Goal: Task Accomplishment & Management: Use online tool/utility

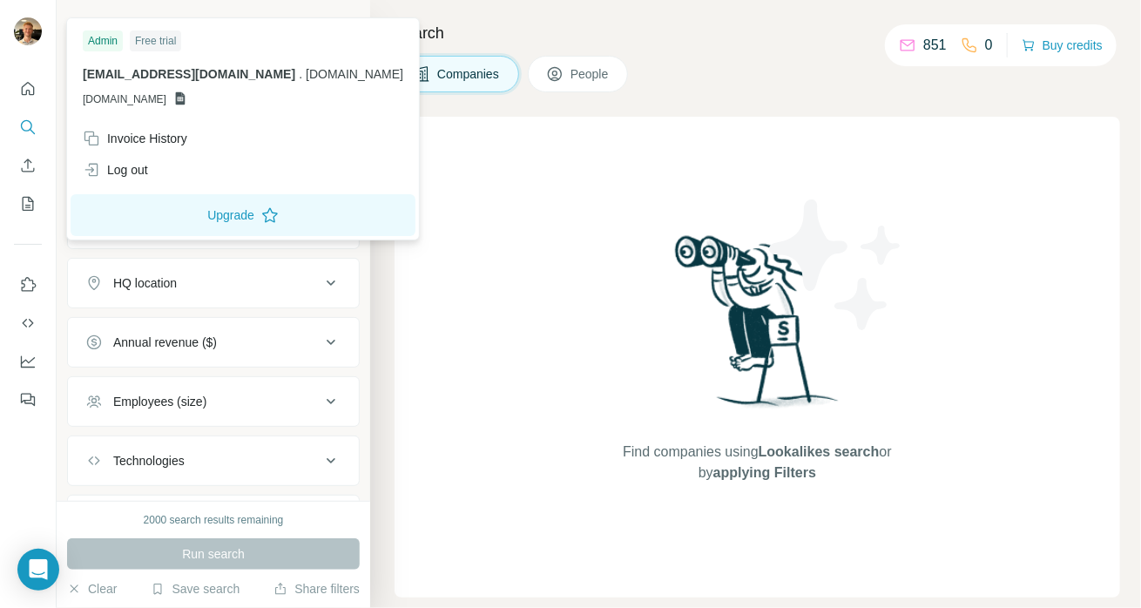
click at [33, 34] on img at bounding box center [28, 31] width 28 height 28
click at [226, 82] on p "alf@lr-partners.dk . lr-partners.dk" at bounding box center [243, 73] width 321 height 17
click at [47, 27] on div at bounding box center [30, 33] width 51 height 57
click at [35, 25] on img at bounding box center [28, 31] width 28 height 28
click at [129, 97] on span "GSHEETSLR-PARTNERS.DK" at bounding box center [125, 99] width 84 height 16
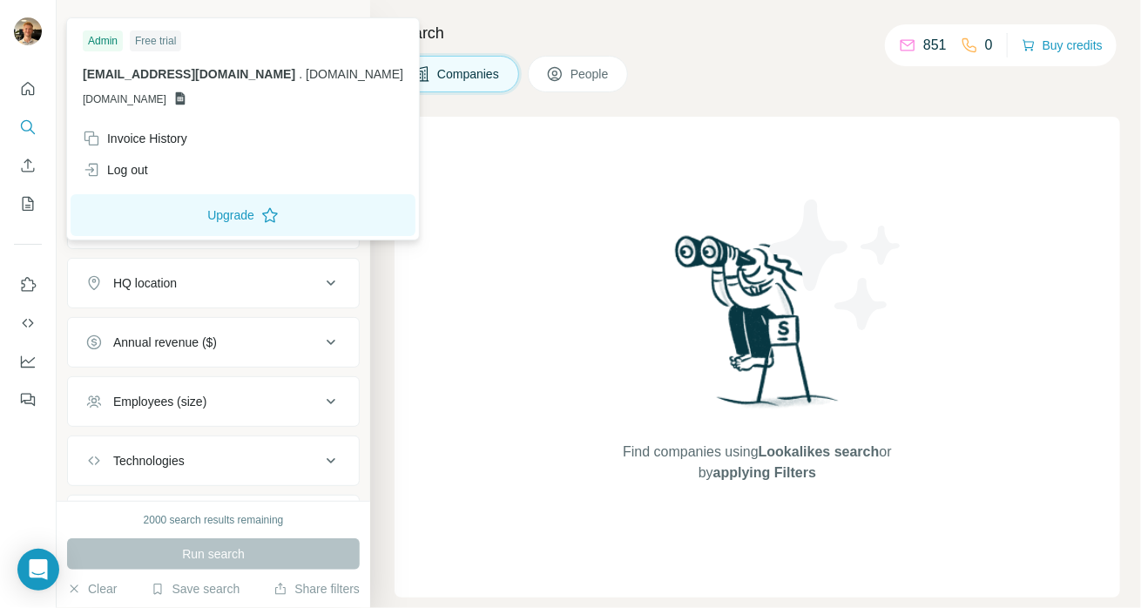
drag, startPoint x: 85, startPoint y: 27, endPoint x: 78, endPoint y: 18, distance: 11.2
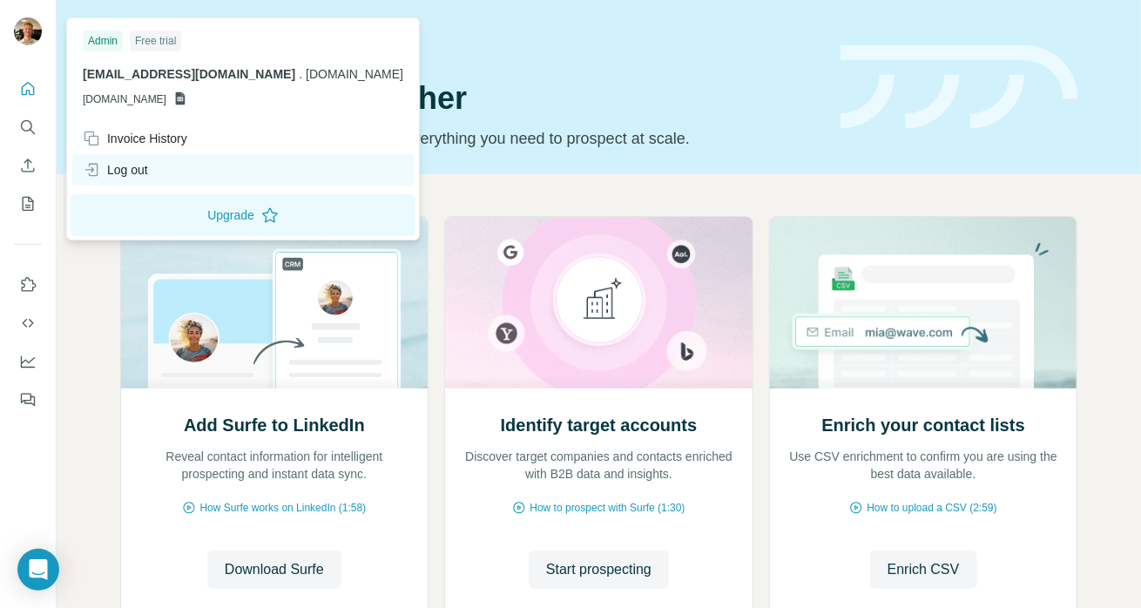
click at [179, 174] on div "Log out" at bounding box center [242, 169] width 341 height 31
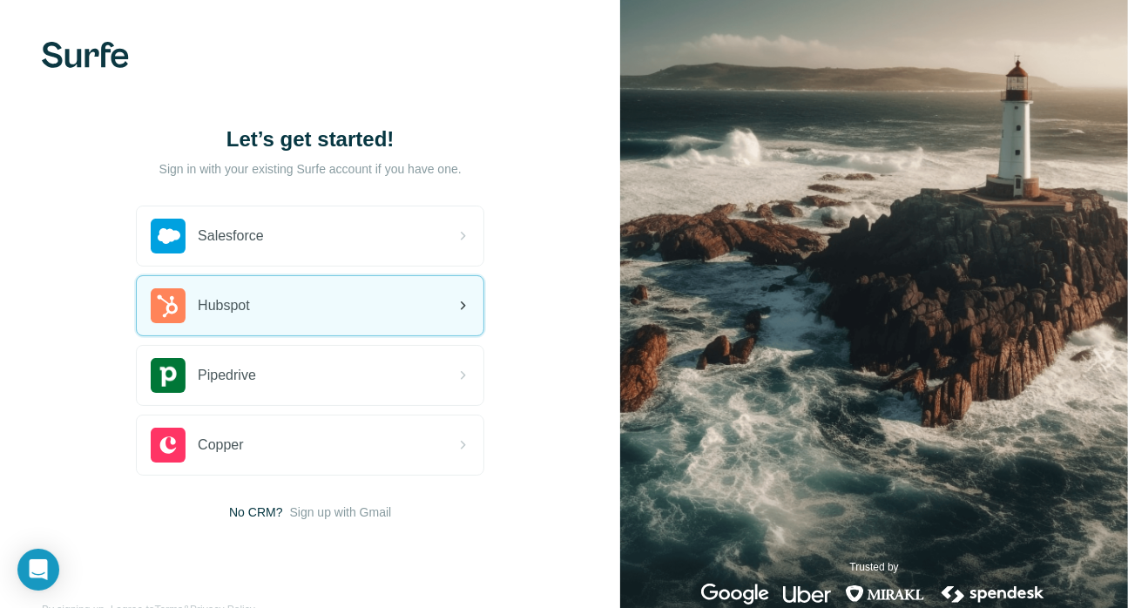
click at [249, 329] on div "Hubspot" at bounding box center [310, 305] width 347 height 59
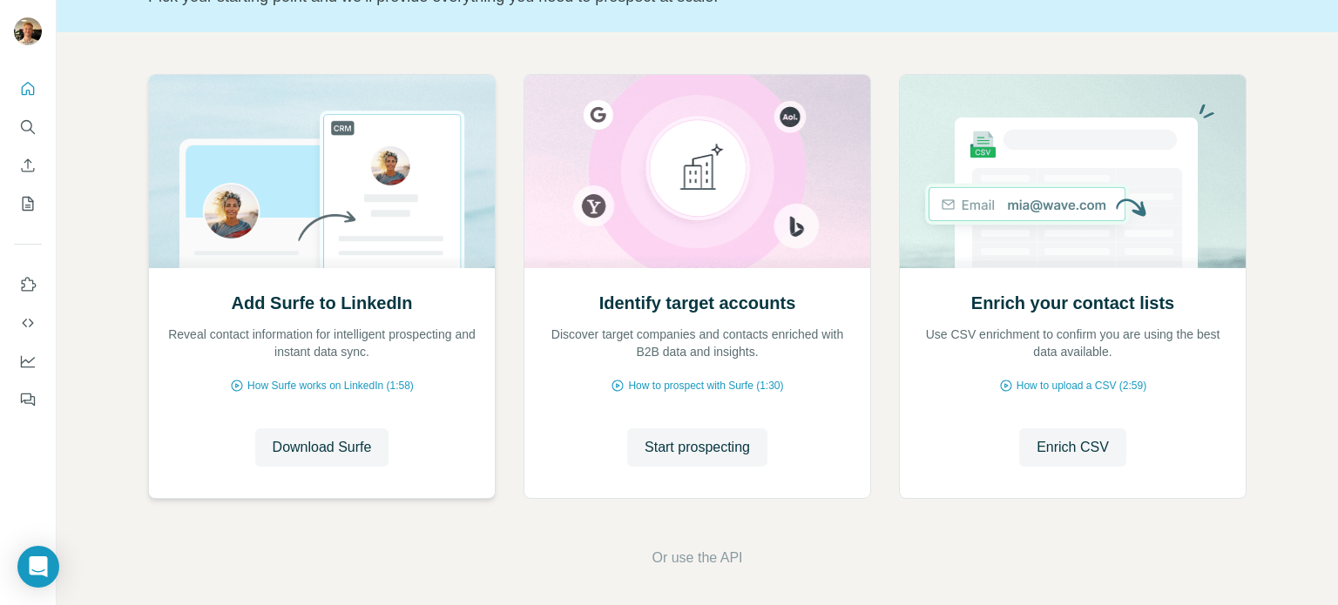
scroll to position [146, 0]
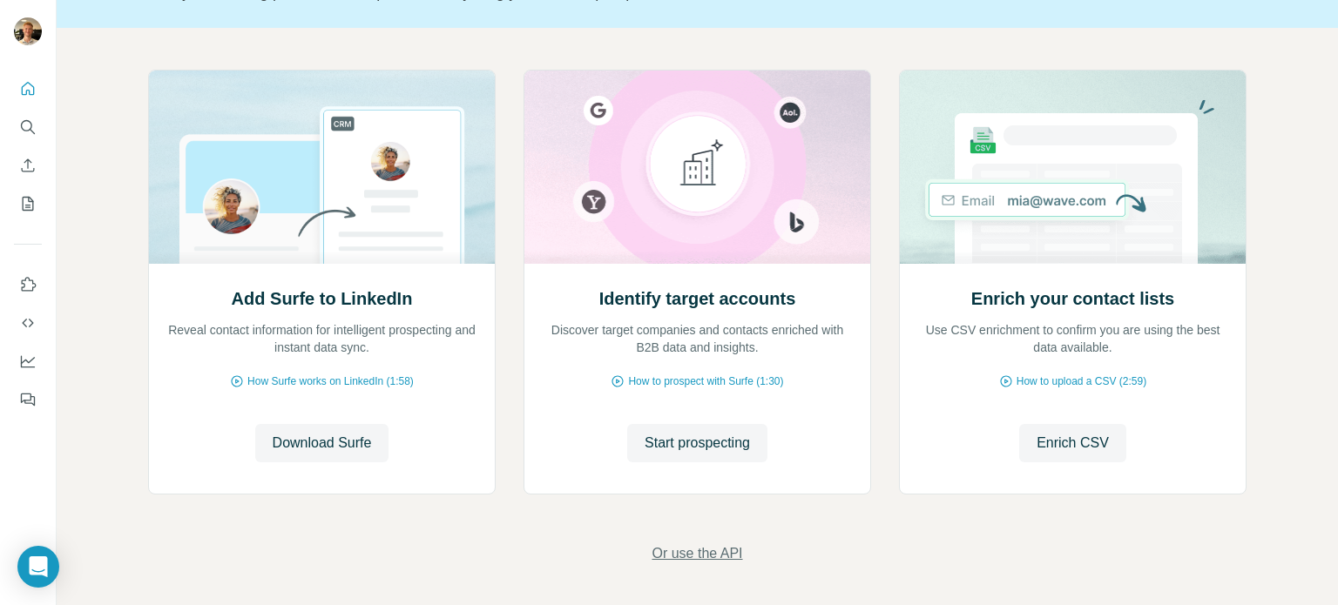
click at [706, 546] on span "Or use the API" at bounding box center [696, 553] width 91 height 21
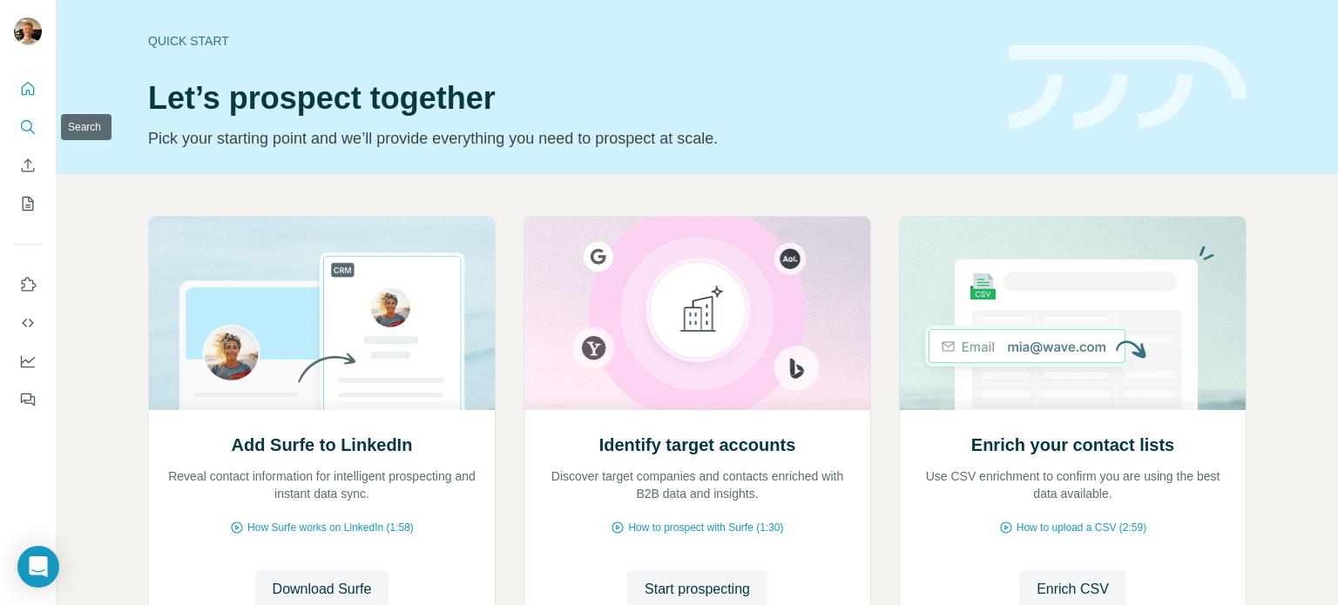
click at [22, 125] on icon "Search" at bounding box center [27, 126] width 17 height 17
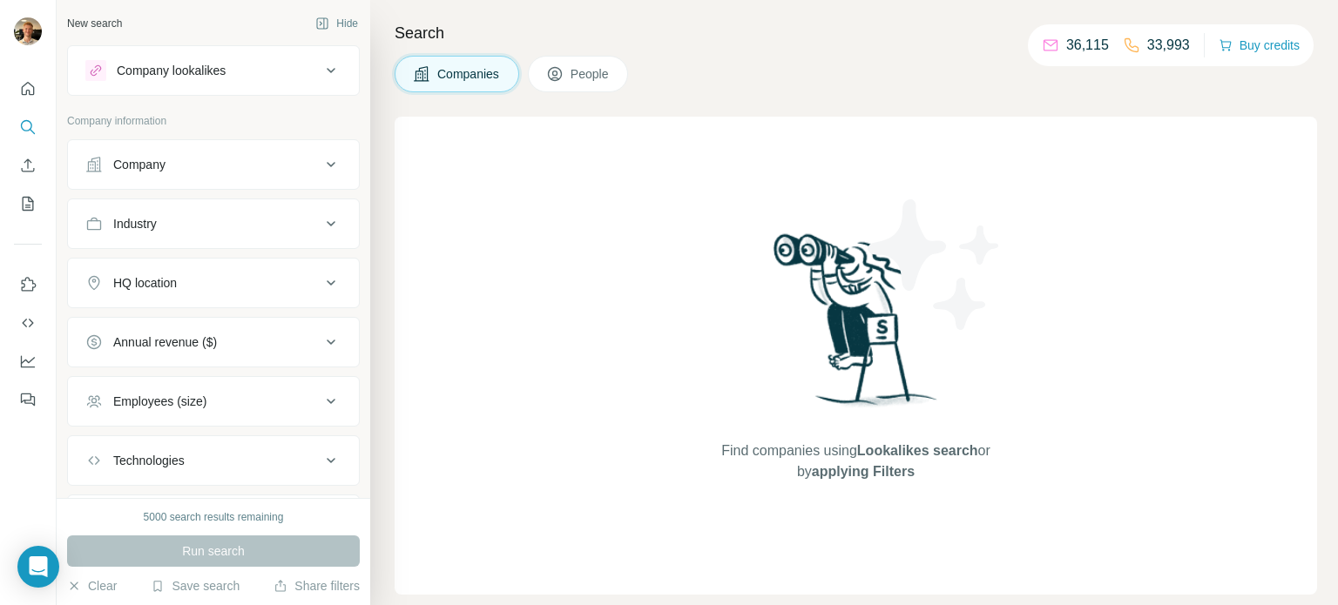
click at [1240, 76] on div "Companies People" at bounding box center [856, 74] width 922 height 37
click at [35, 201] on icon "My lists" at bounding box center [27, 203] width 17 height 17
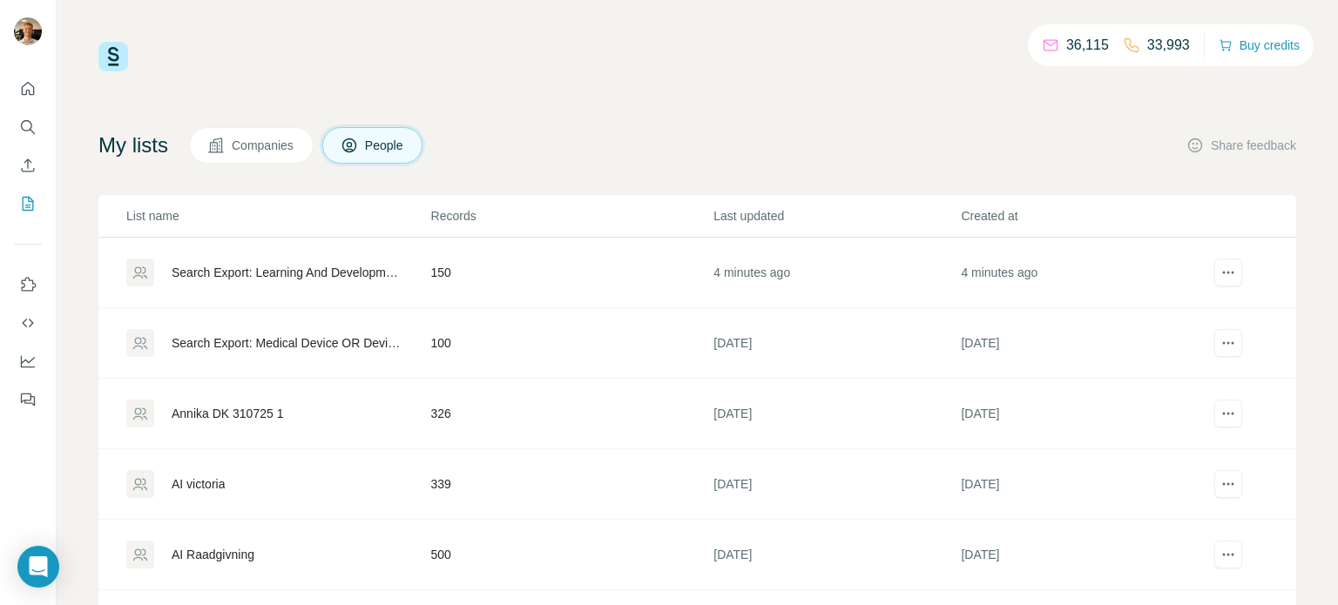
click at [547, 97] on div "36,115 33,993 Buy credits My lists Companies People Share feedback List name Re…" at bounding box center [697, 354] width 1198 height 624
click at [512, 271] on td "392" at bounding box center [571, 273] width 283 height 71
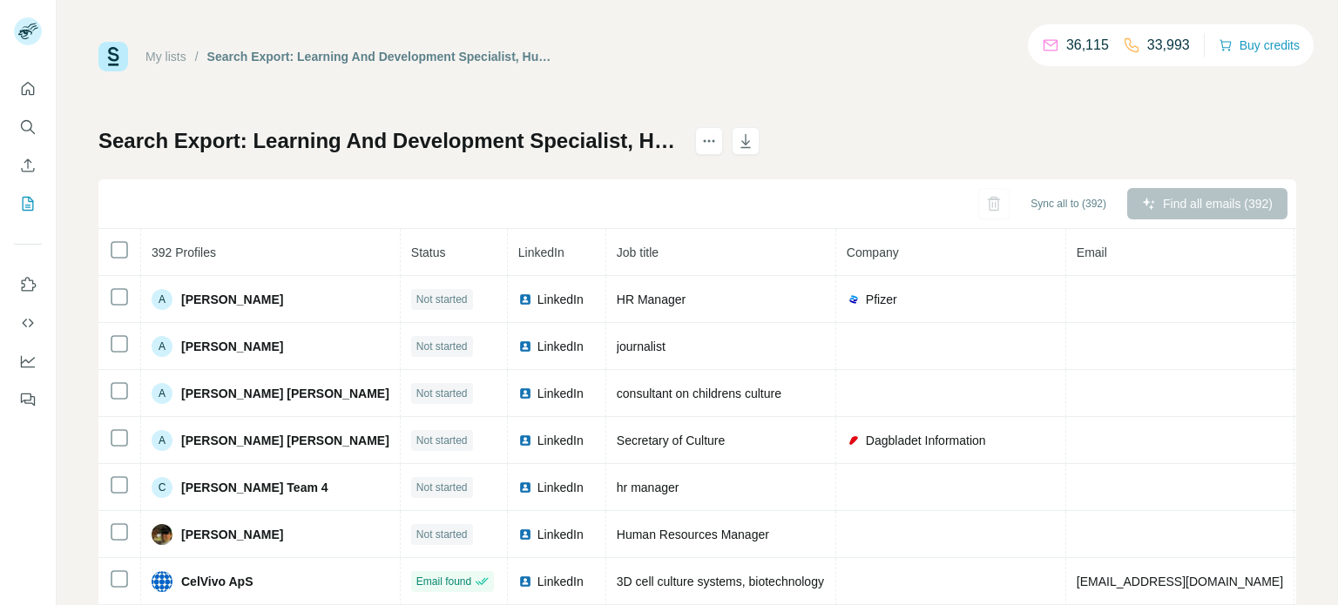
click at [1184, 206] on div "Find all emails (392)" at bounding box center [1207, 203] width 160 height 31
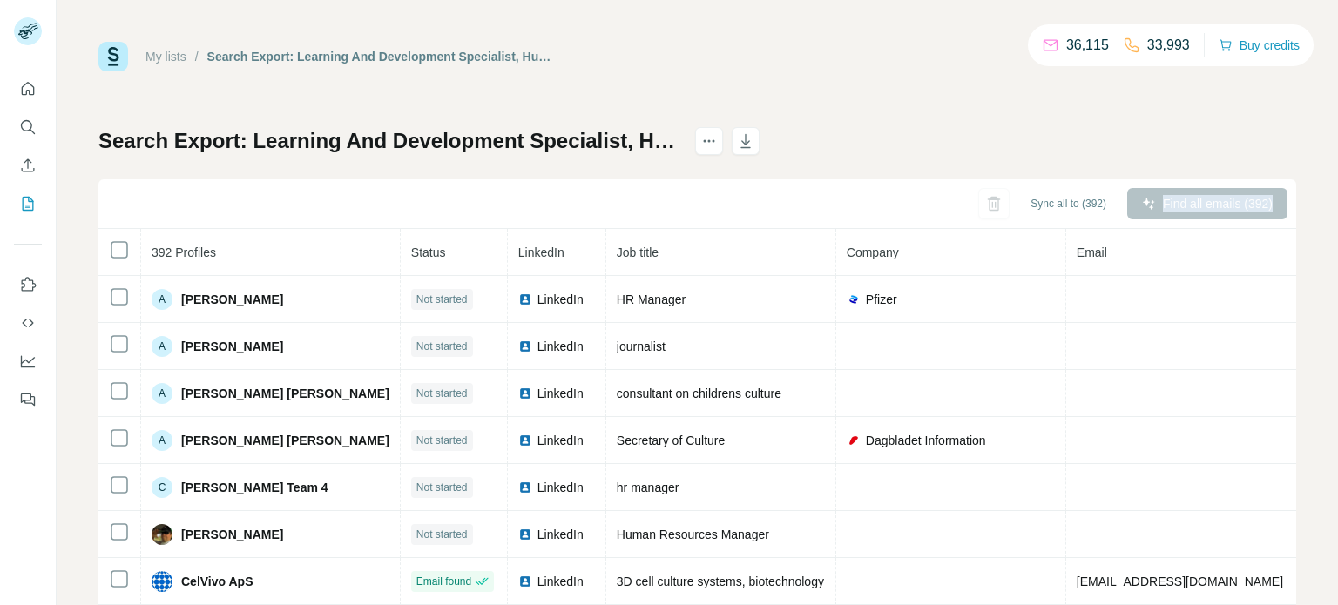
click at [1184, 206] on div "Find all emails (392)" at bounding box center [1207, 203] width 160 height 31
click at [1181, 204] on div "Find all emails (392)" at bounding box center [1207, 203] width 160 height 31
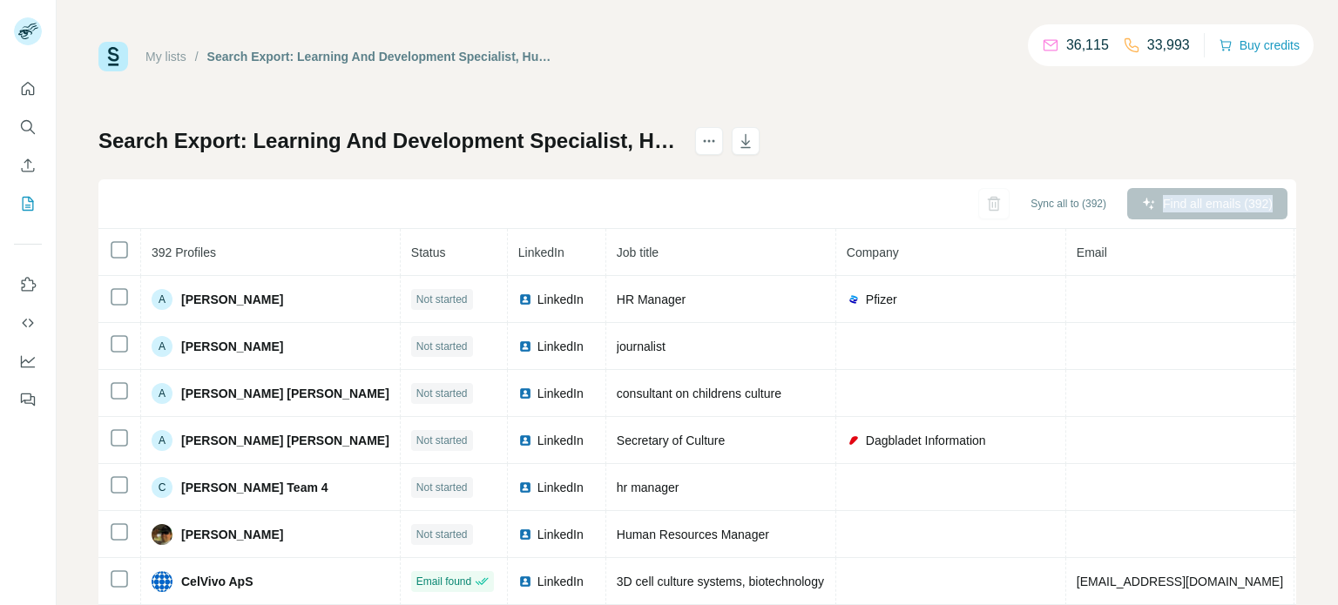
click at [1181, 204] on div "Find all emails (392)" at bounding box center [1207, 203] width 160 height 31
click at [1181, 201] on div "Find all emails (392)" at bounding box center [1207, 203] width 160 height 31
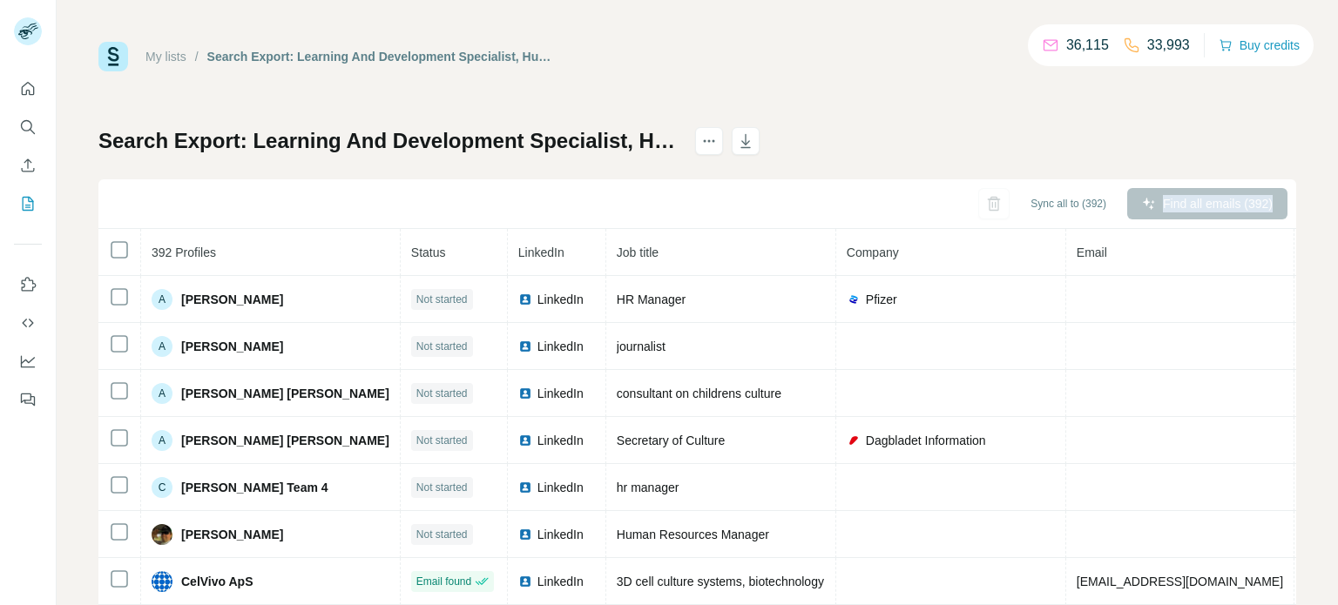
click at [1181, 201] on div "Find all emails (392)" at bounding box center [1207, 203] width 160 height 31
click at [1288, 200] on div "My lists / Search Export: Learning And Development Specialist, Human Resources …" at bounding box center [697, 302] width 1281 height 605
click at [1219, 195] on div "Find all emails (392)" at bounding box center [1207, 203] width 160 height 31
click at [1185, 197] on div "Find all emails (392)" at bounding box center [1207, 203] width 160 height 31
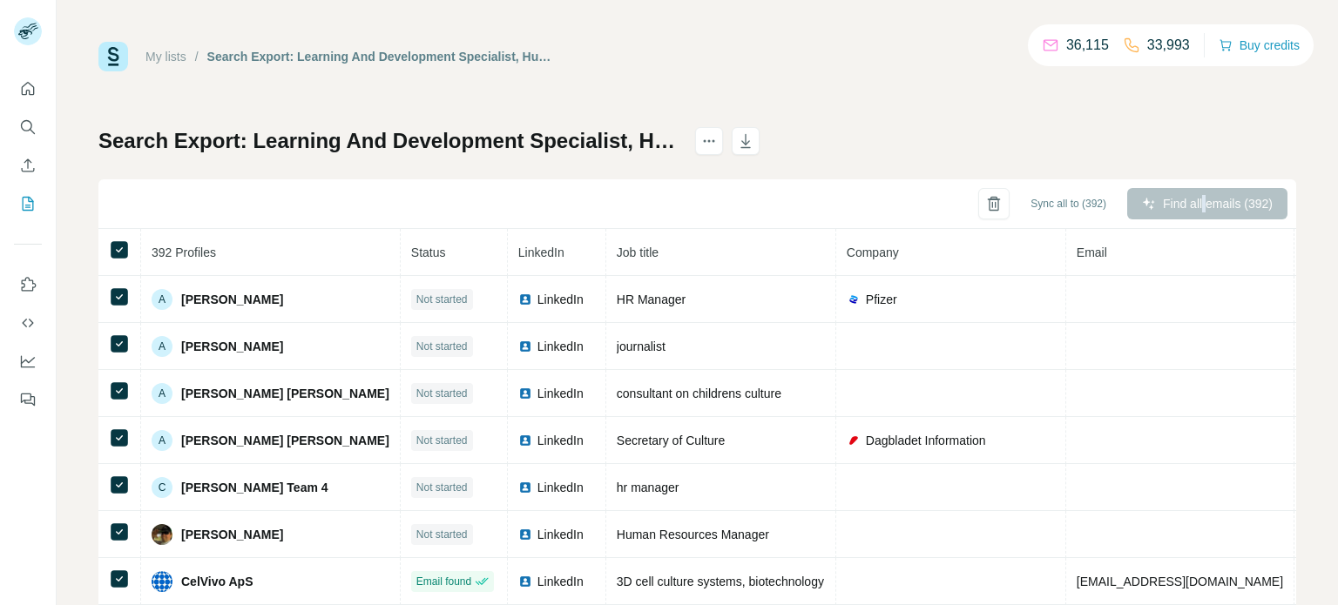
click at [1185, 197] on div "Find all emails (392)" at bounding box center [1207, 203] width 160 height 31
click at [1185, 203] on div "Find all emails (392)" at bounding box center [1207, 203] width 160 height 31
click at [1185, 198] on div "Find all emails (392)" at bounding box center [1207, 203] width 160 height 31
click at [1186, 197] on div "Find all emails (392)" at bounding box center [1207, 203] width 160 height 31
click at [1187, 197] on div "Find all emails (392)" at bounding box center [1207, 203] width 160 height 31
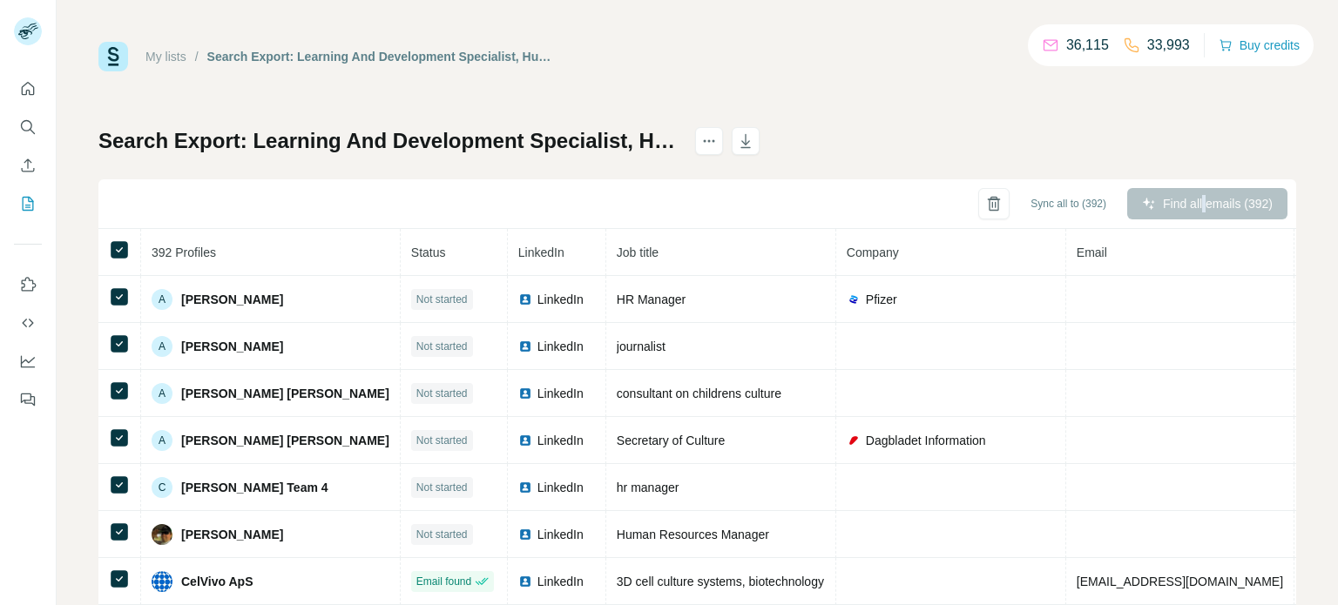
click at [1188, 197] on div "Find all emails (392)" at bounding box center [1207, 203] width 160 height 31
click at [1069, 205] on span "Sync all to (392)" at bounding box center [1068, 204] width 76 height 16
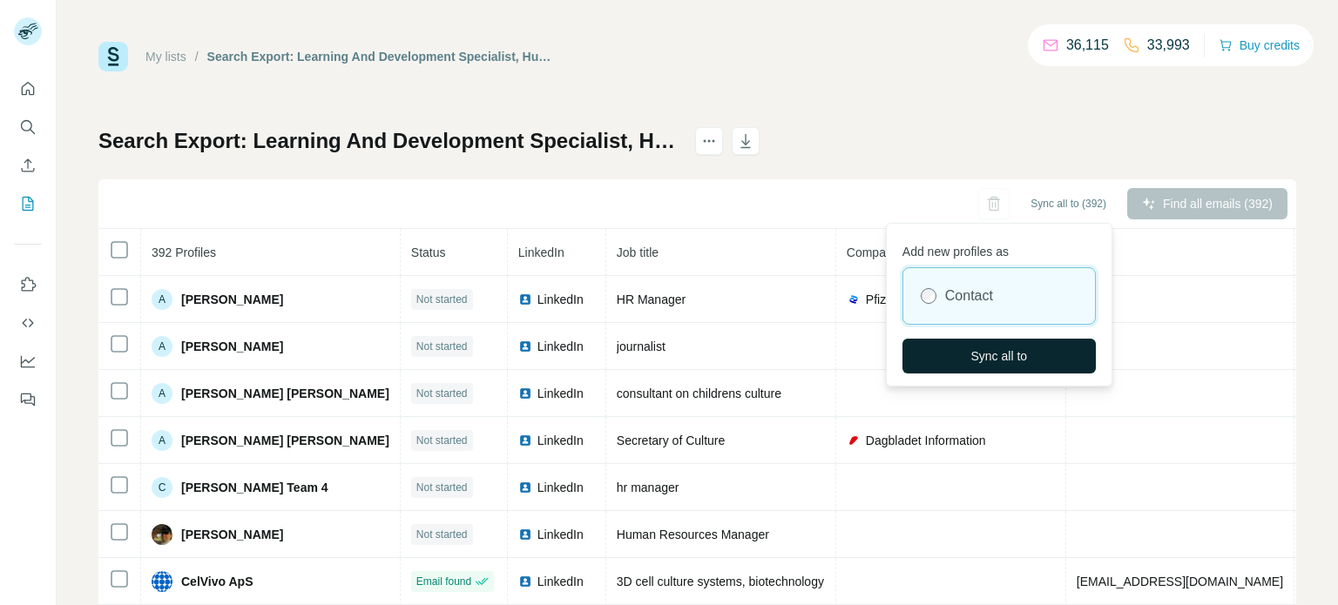
click at [1045, 354] on button "Sync all to" at bounding box center [998, 356] width 193 height 35
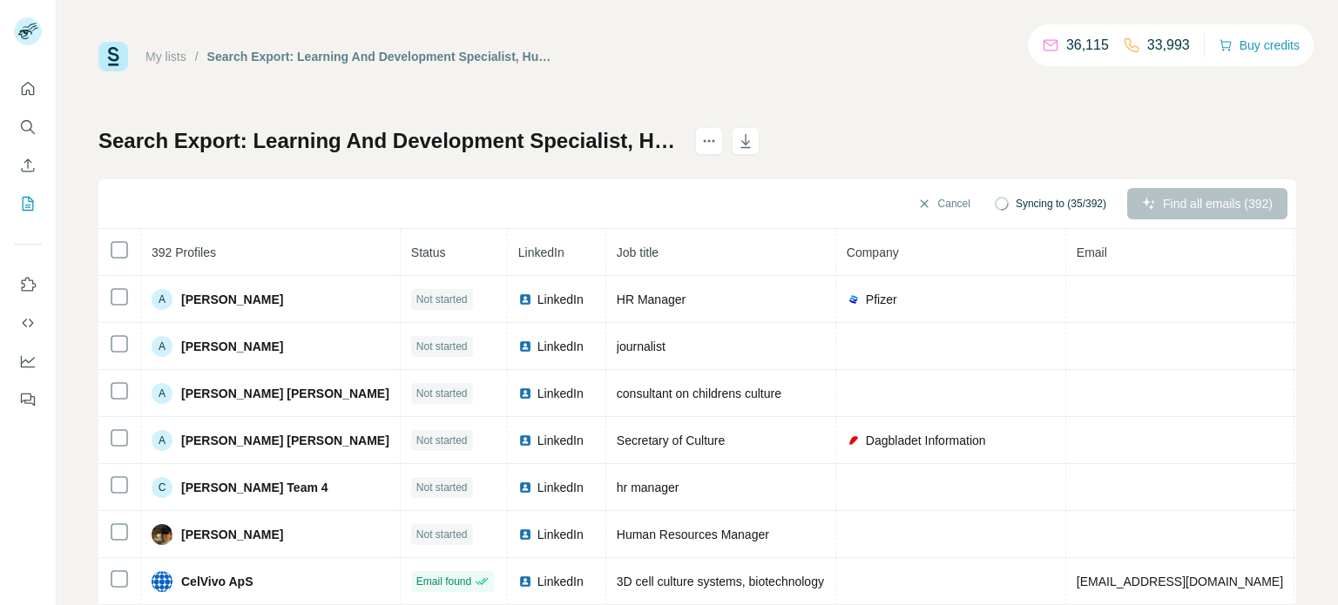
click at [1166, 202] on div "Find all emails (392)" at bounding box center [1207, 203] width 160 height 31
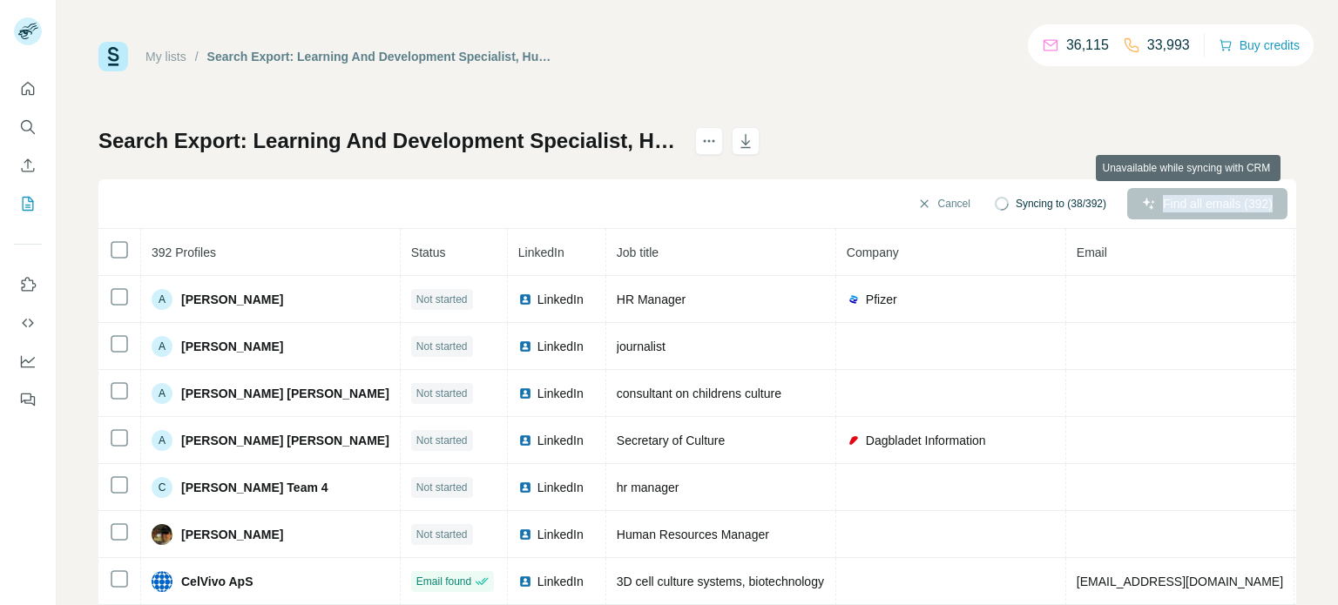
click at [1183, 198] on div "Find all emails (392)" at bounding box center [1207, 203] width 160 height 31
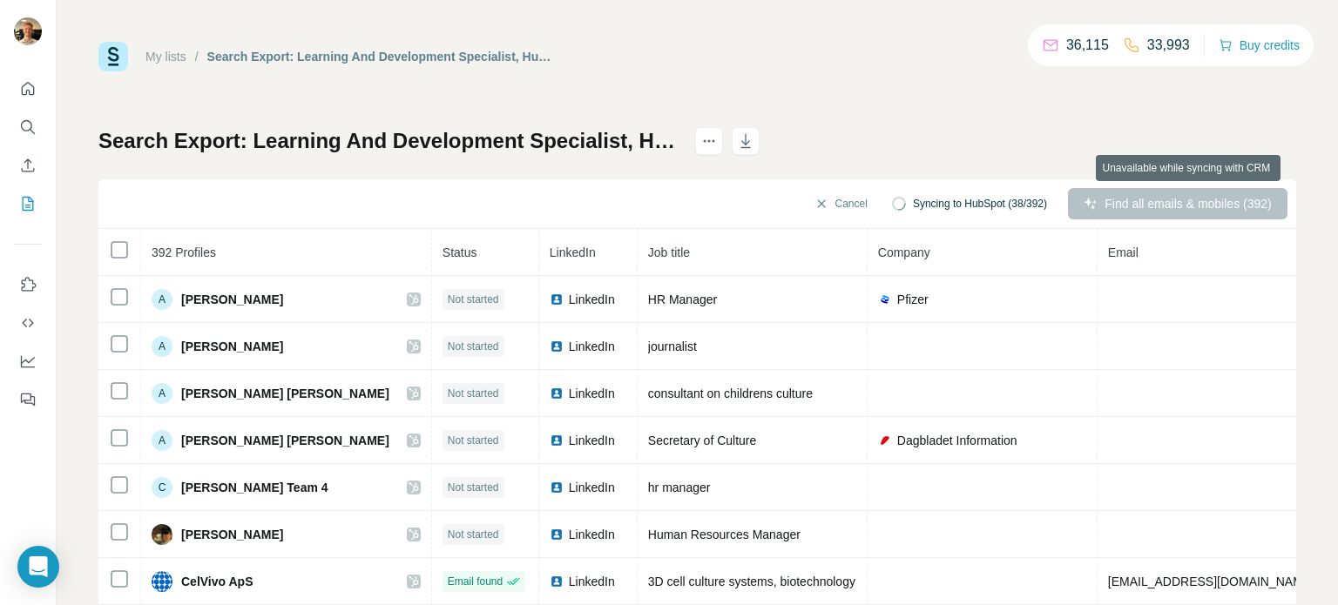
click at [1078, 135] on div "Search Export: Learning And Development Specialist, Human Resources Manager, He…" at bounding box center [697, 408] width 1198 height 562
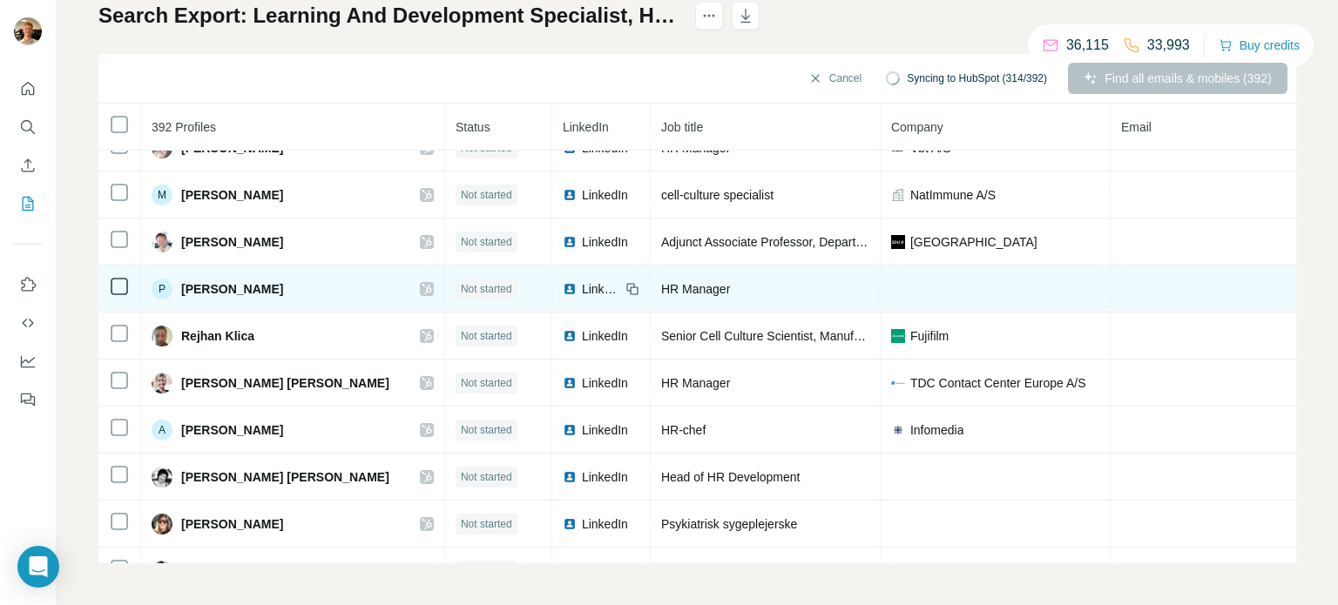
scroll to position [4146, 0]
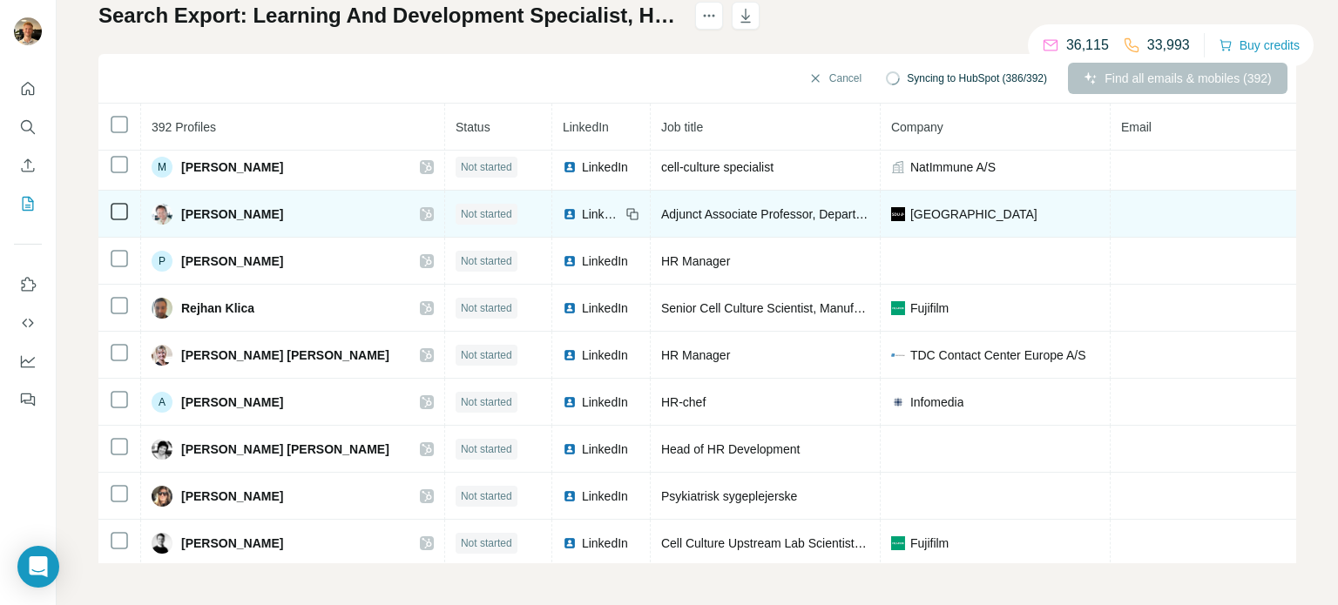
click at [552, 238] on td "LinkedIn" at bounding box center [601, 261] width 98 height 47
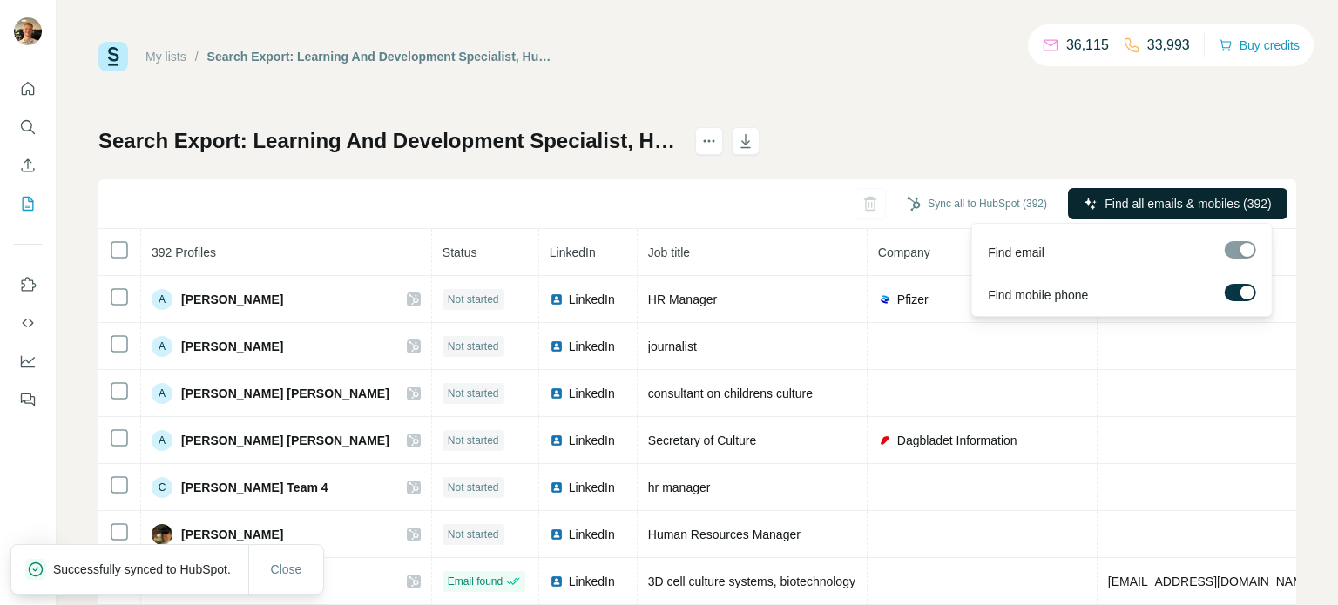
click at [1188, 206] on span "Find all emails & mobiles (392)" at bounding box center [1187, 203] width 166 height 17
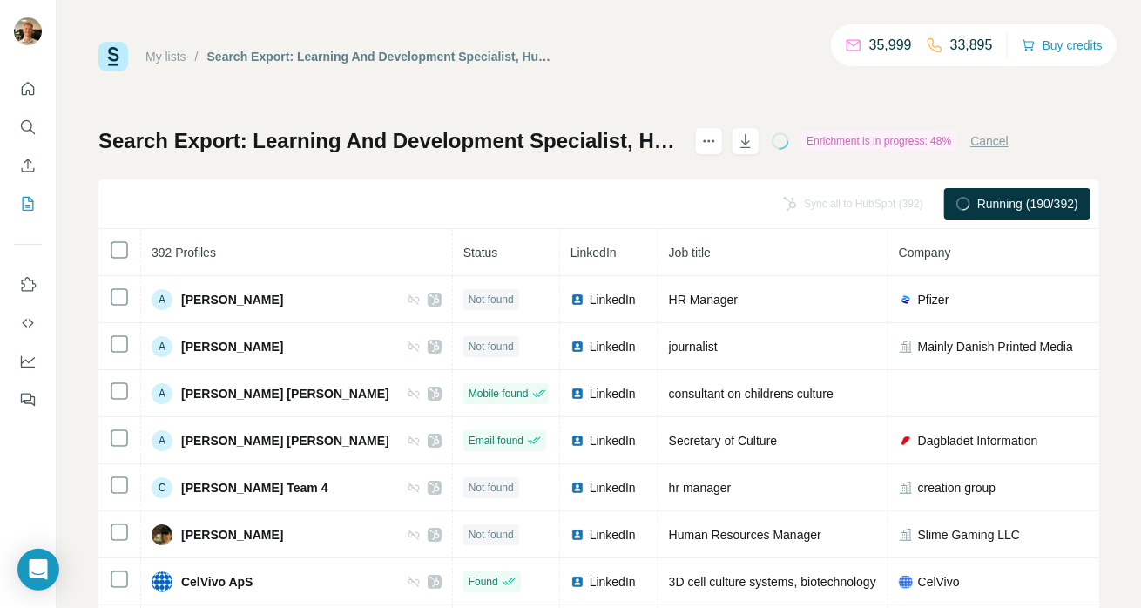
click at [617, 166] on div "Search Export: Learning And Development Specialist, Human Resources Manager, He…" at bounding box center [598, 408] width 1001 height 562
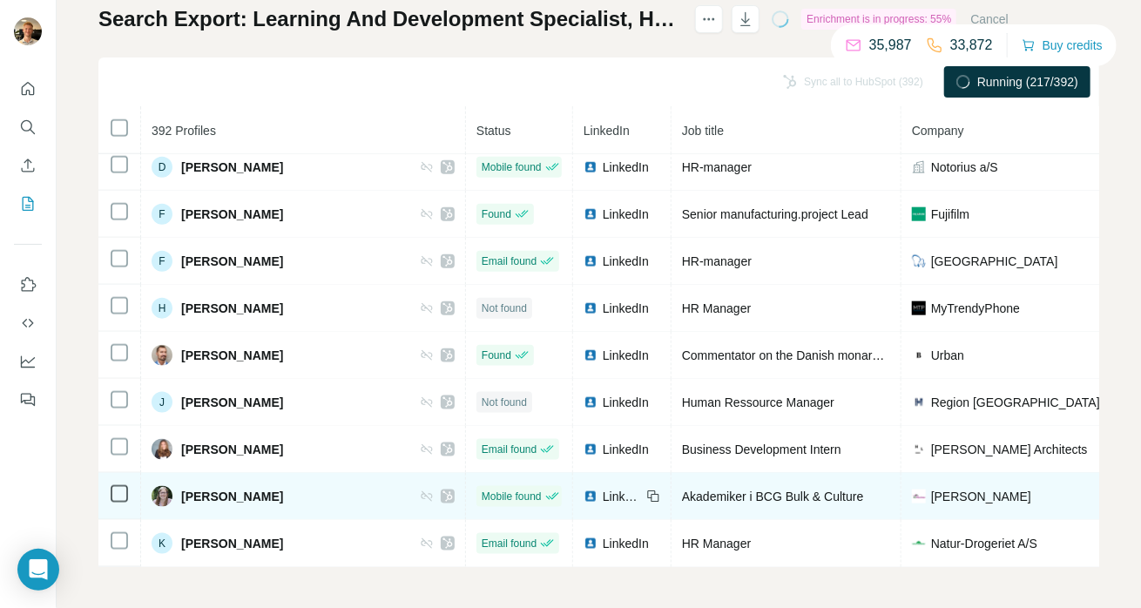
scroll to position [3797, 0]
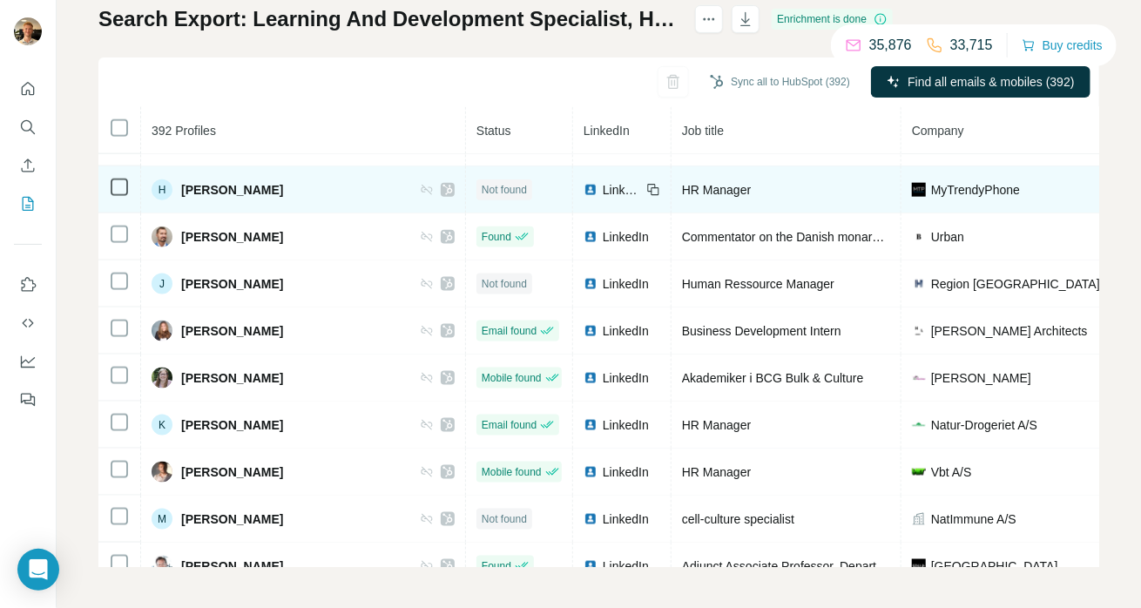
drag, startPoint x: 1044, startPoint y: 498, endPoint x: 929, endPoint y: 163, distance: 354.5
click at [1044, 498] on td "NatImmune A/S" at bounding box center [1016, 519] width 230 height 47
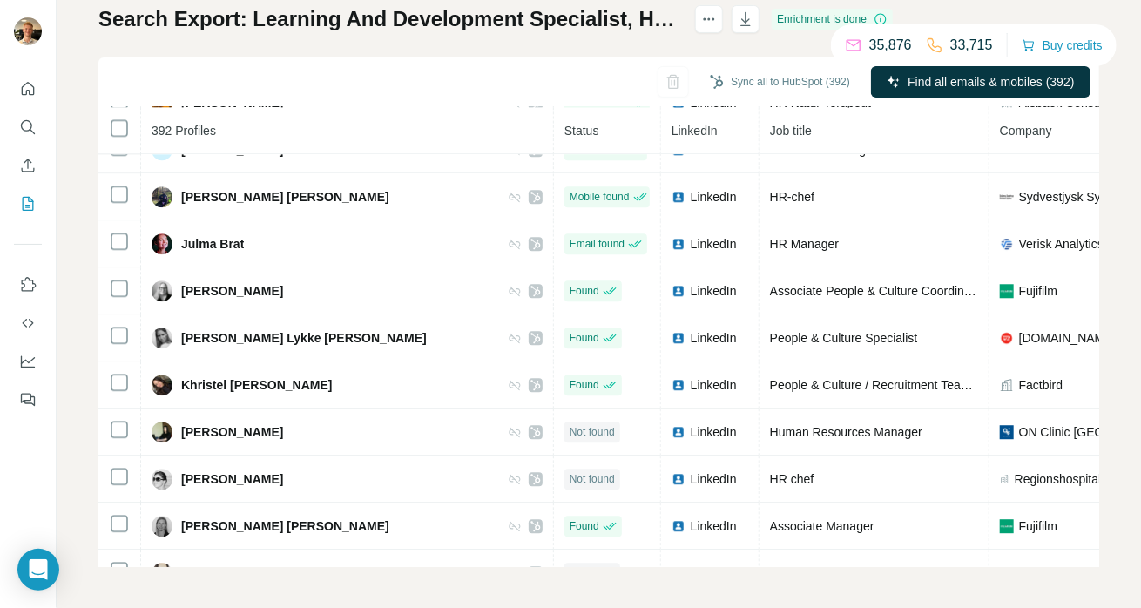
scroll to position [4818, 0]
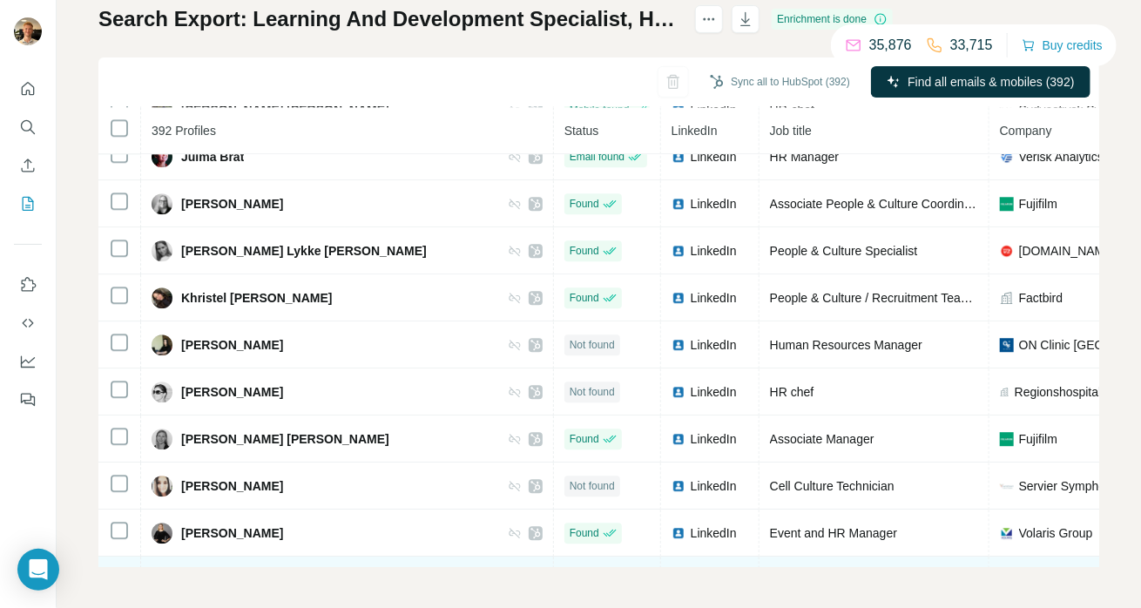
click at [1000, 571] on div "Microsoft" at bounding box center [1104, 579] width 208 height 17
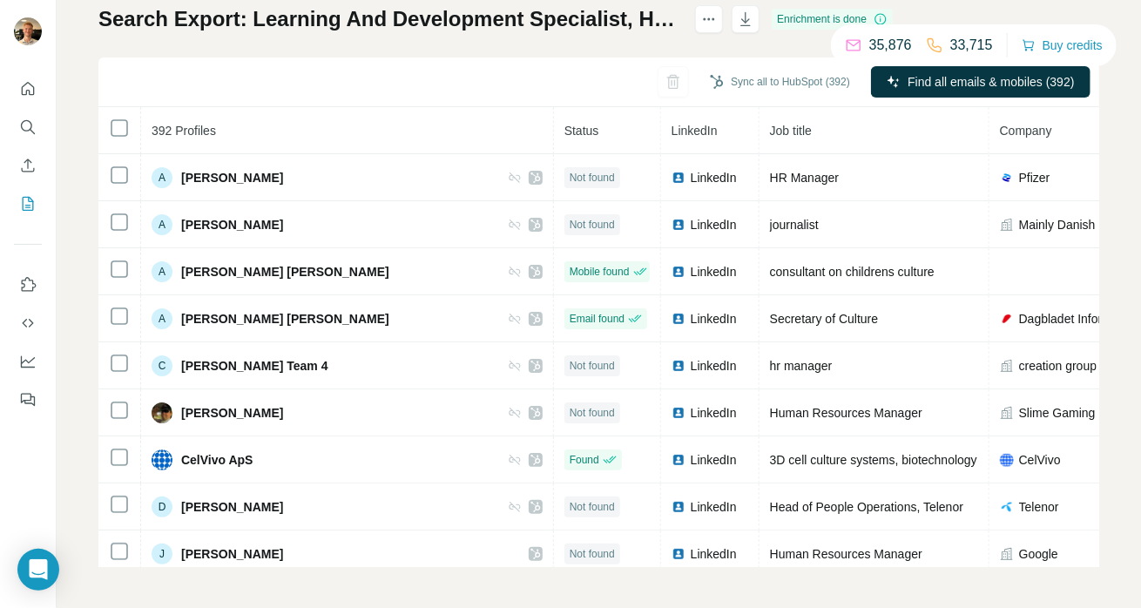
scroll to position [0, 0]
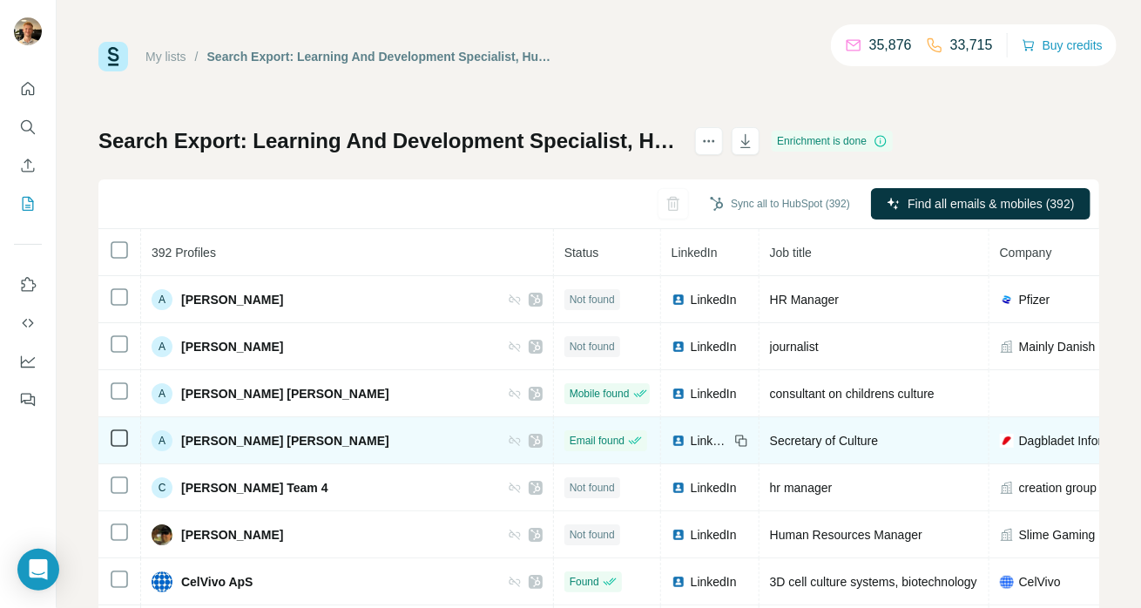
click at [554, 246] on th "Status" at bounding box center [607, 252] width 107 height 47
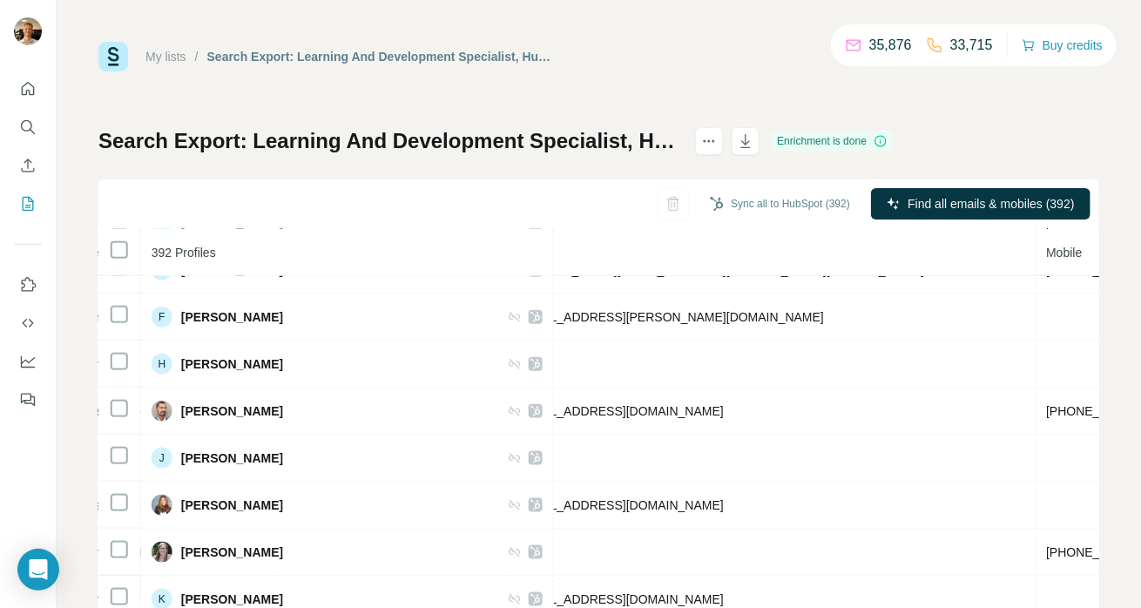
scroll to position [0, 712]
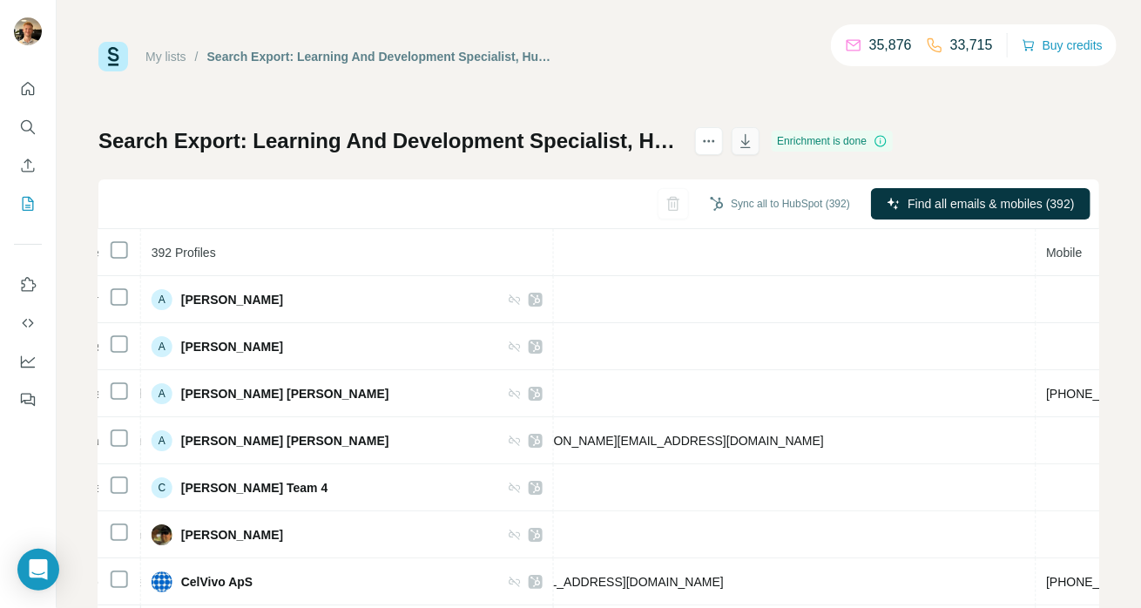
click at [754, 138] on icon "button" at bounding box center [745, 140] width 17 height 17
